Goal: Book appointment/travel/reservation

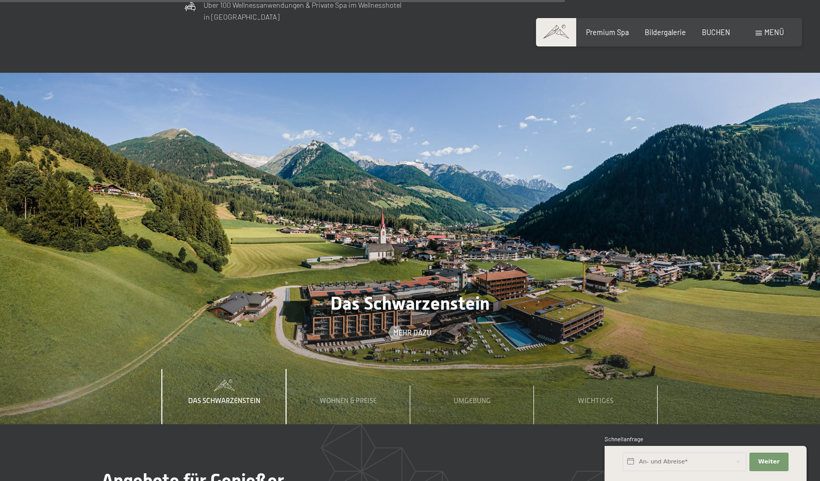
scroll to position [3075, 0]
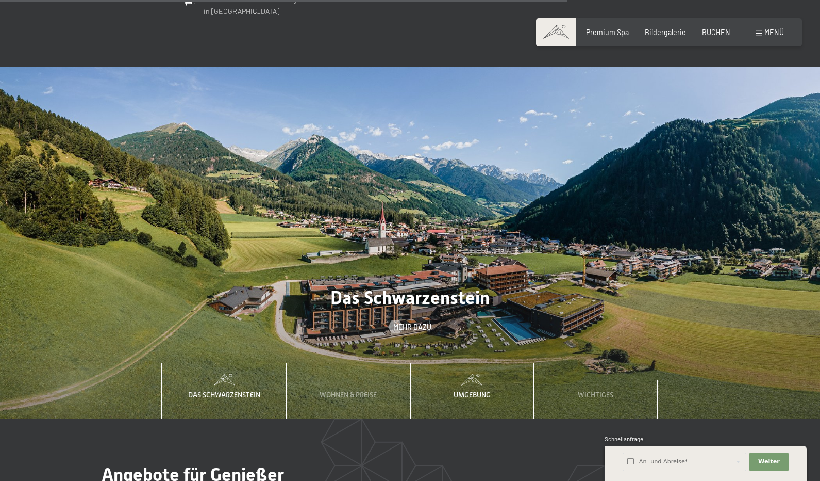
click at [489, 363] on div "Umgebung" at bounding box center [471, 391] width 51 height 56
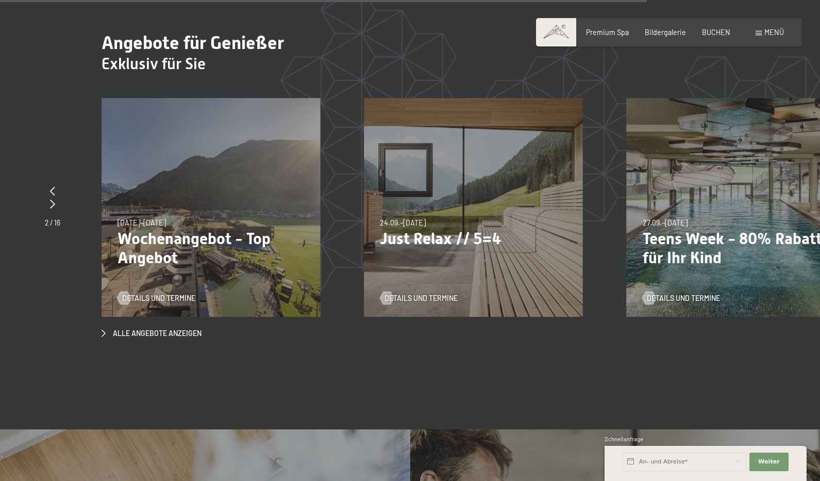
scroll to position [3508, 0]
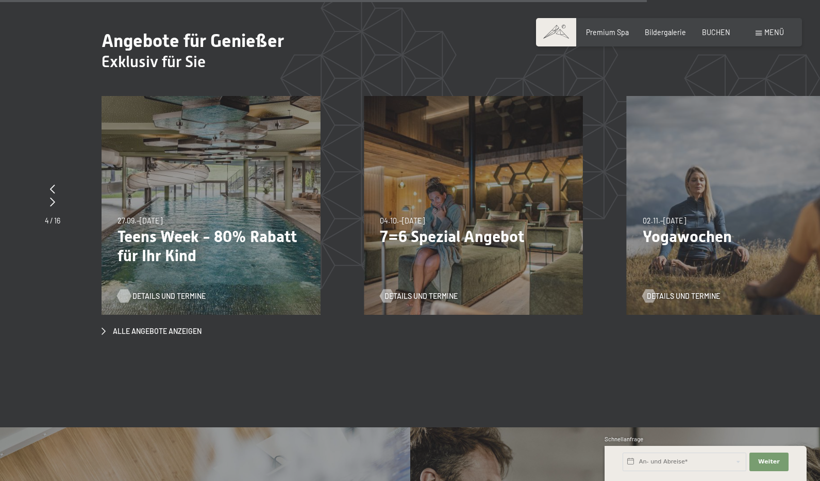
click at [155, 291] on span "Details und Termine" at bounding box center [169, 296] width 73 height 10
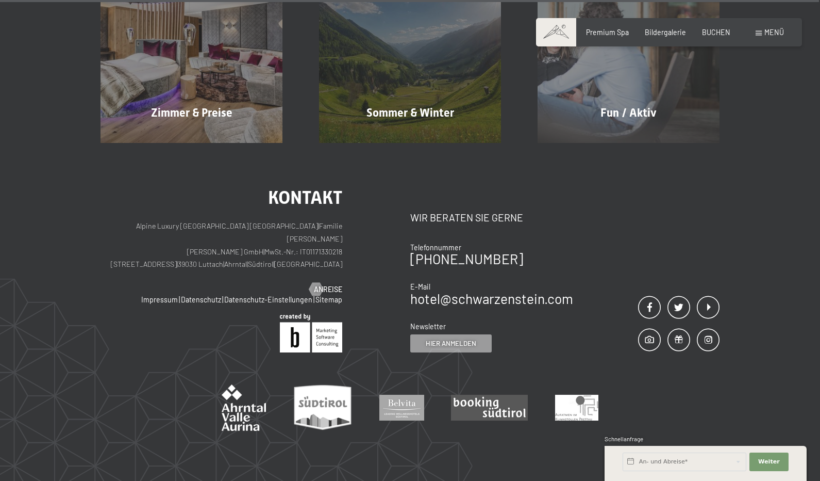
scroll to position [4494, 0]
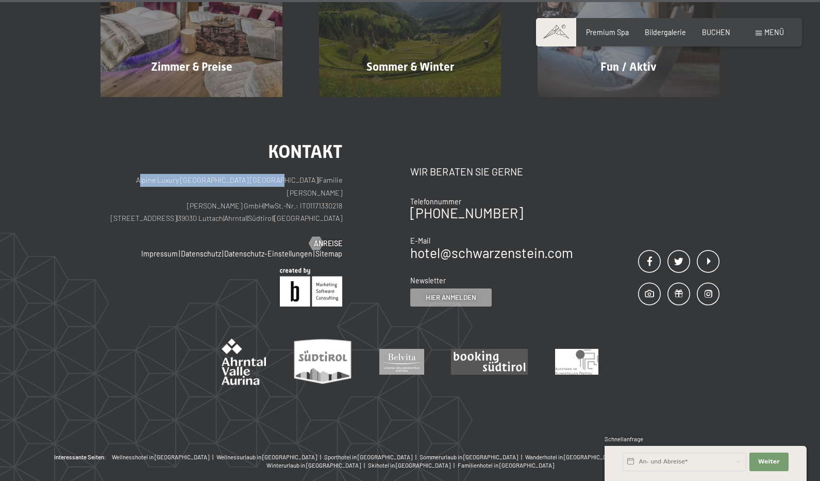
drag, startPoint x: 273, startPoint y: 139, endPoint x: 127, endPoint y: 142, distance: 146.5
click at [127, 174] on p "Alpine Luxury SPA Resort SCHWARZENSTEIN | Familie Zimmerhofer Otmar Zimmerhofer…" at bounding box center [222, 199] width 242 height 51
copy p "Alpine Luxury [GEOGRAPHIC_DATA] [GEOGRAPHIC_DATA]"
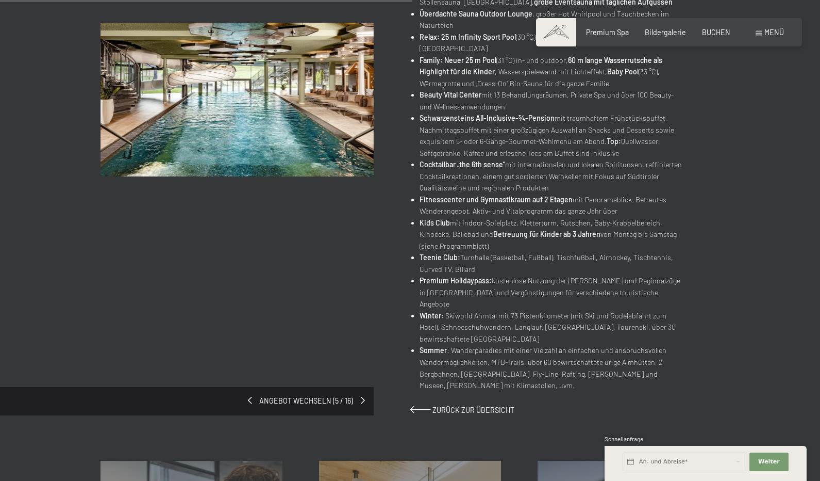
scroll to position [562, 0]
